Goal: Information Seeking & Learning: Learn about a topic

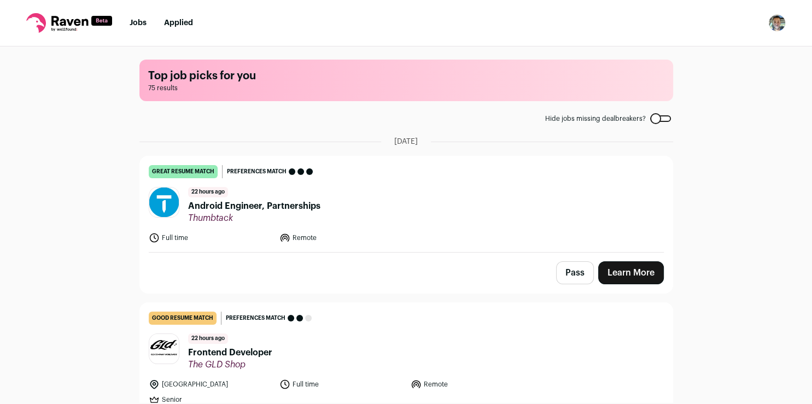
click at [184, 27] on link "Applied" at bounding box center [178, 23] width 29 height 8
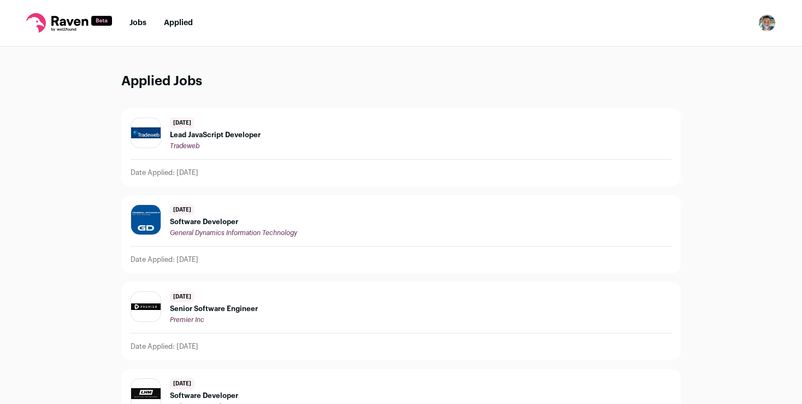
click at [221, 221] on span "Software Developer" at bounding box center [233, 222] width 127 height 9
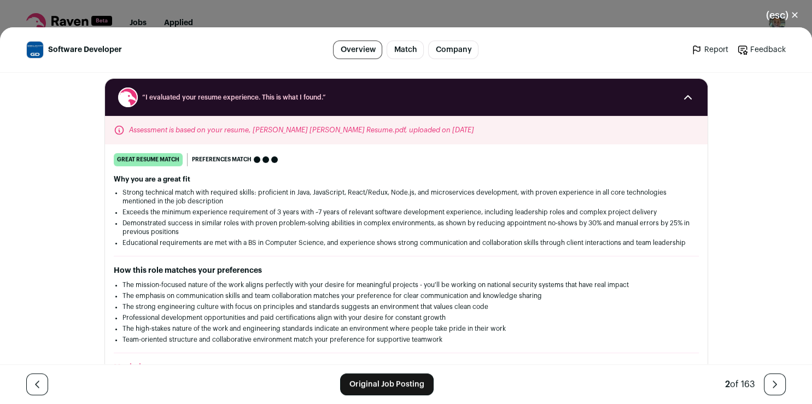
scroll to position [223, 0]
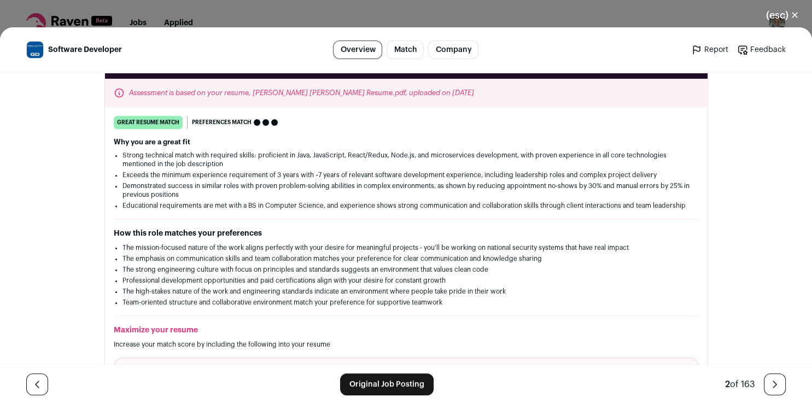
click at [221, 221] on div "great resume match You meet the must-have requirements, the nice-to-have requir…" at bounding box center [406, 281] width 602 height 330
click at [360, 379] on link "Original Job Posting" at bounding box center [386, 384] width 93 height 22
click at [797, 21] on button "(esc) ✕" at bounding box center [782, 15] width 59 height 24
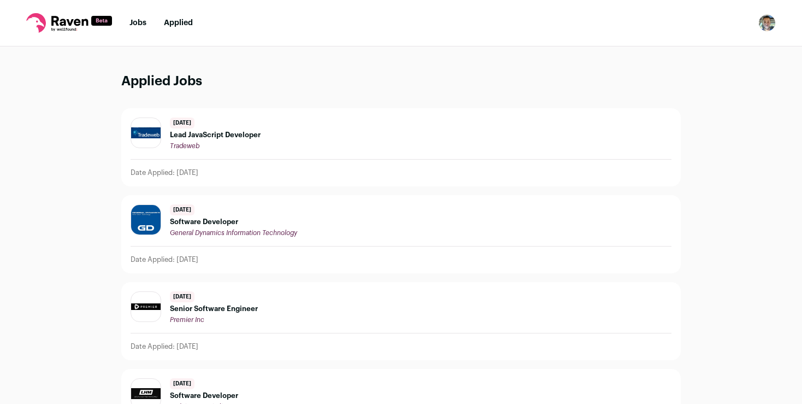
click at [139, 25] on link "Jobs" at bounding box center [138, 23] width 17 height 8
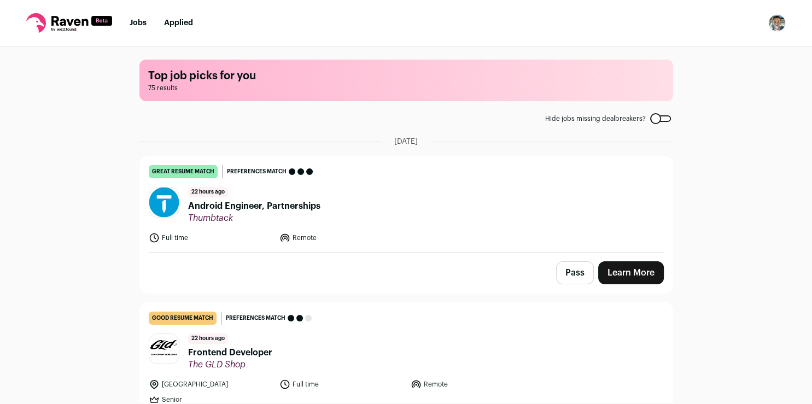
click at [613, 268] on link "Learn More" at bounding box center [631, 272] width 66 height 23
